Goal: Task Accomplishment & Management: Use online tool/utility

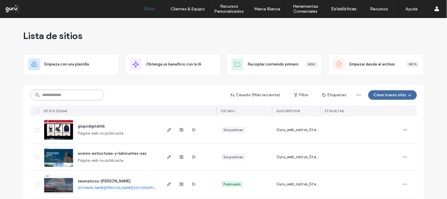
click at [88, 94] on input at bounding box center [67, 95] width 74 height 11
paste input "**********"
type input "**********"
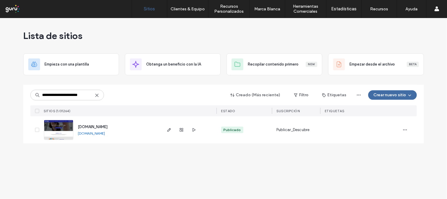
click at [68, 134] on img at bounding box center [58, 140] width 29 height 40
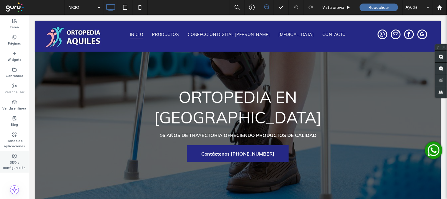
click at [16, 162] on label "SEO y configuración" at bounding box center [14, 164] width 29 height 12
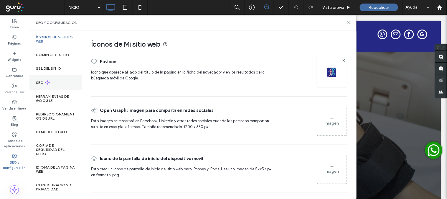
click at [56, 76] on div "SEO" at bounding box center [55, 82] width 53 height 14
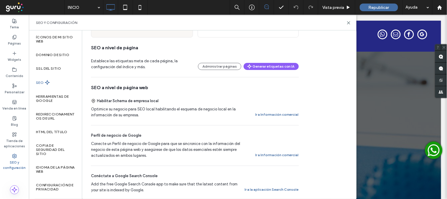
scroll to position [164, 0]
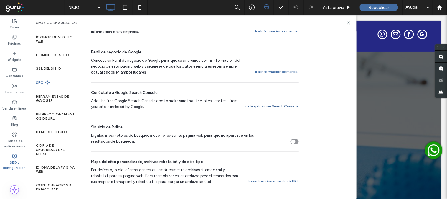
click at [278, 106] on button "Ir a la aplicación Search Console" at bounding box center [272, 106] width 54 height 7
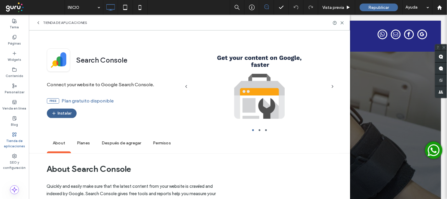
click at [68, 109] on button "Instalar" at bounding box center [62, 113] width 30 height 9
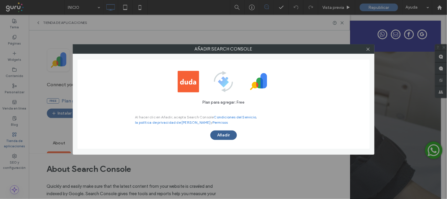
click at [218, 137] on button "Añadir" at bounding box center [224, 134] width 27 height 9
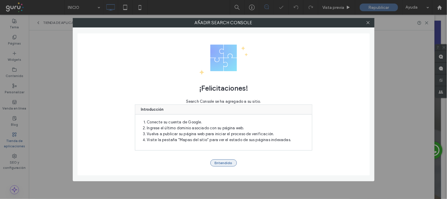
click at [221, 161] on button "Entendido" at bounding box center [224, 162] width 27 height 7
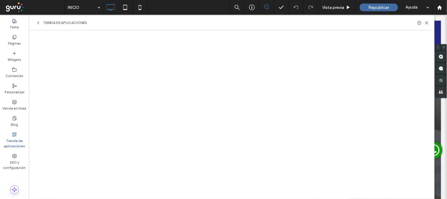
scroll to position [0, 0]
click at [15, 164] on label "SEO y configuración" at bounding box center [14, 164] width 29 height 12
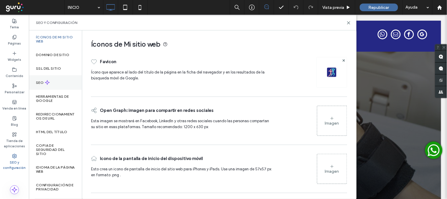
click at [43, 78] on div "SEO" at bounding box center [55, 82] width 53 height 14
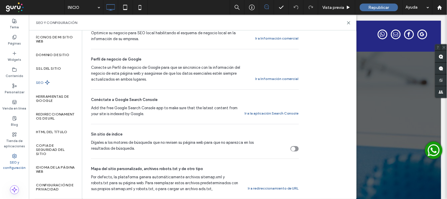
scroll to position [164, 0]
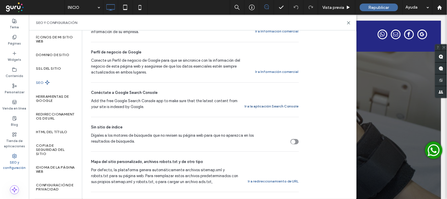
click at [294, 107] on button "Ir a la aplicación Search Console" at bounding box center [272, 106] width 54 height 7
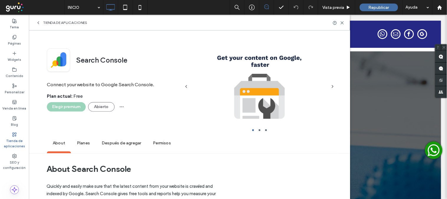
scroll to position [161, 0]
